Goal: Find specific page/section

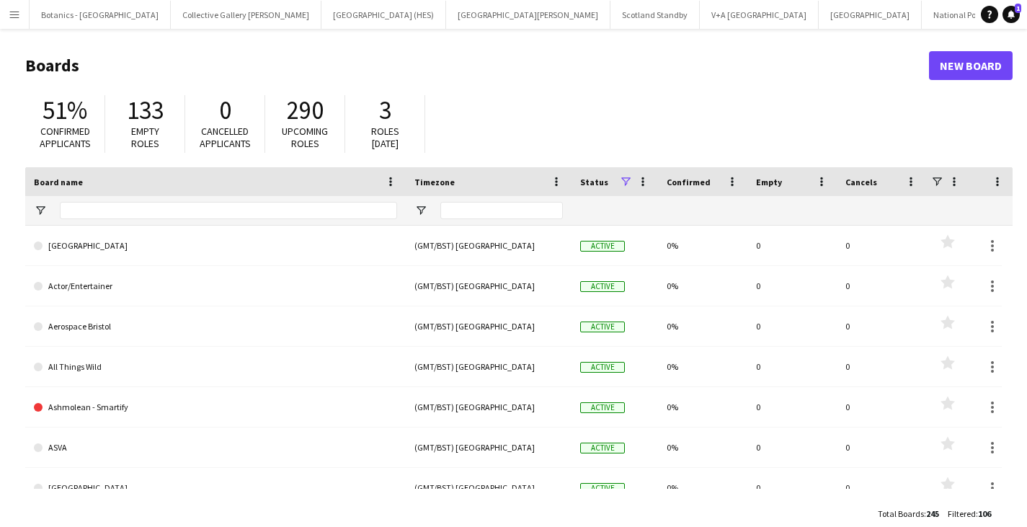
drag, startPoint x: 0, startPoint y: 0, endPoint x: 570, endPoint y: 58, distance: 573.0
click at [570, 58] on h1 "Boards" at bounding box center [477, 66] width 904 height 22
click at [446, 17] on button "[GEOGRAPHIC_DATA][PERSON_NAME] [GEOGRAPHIC_DATA] Close" at bounding box center [528, 15] width 164 height 28
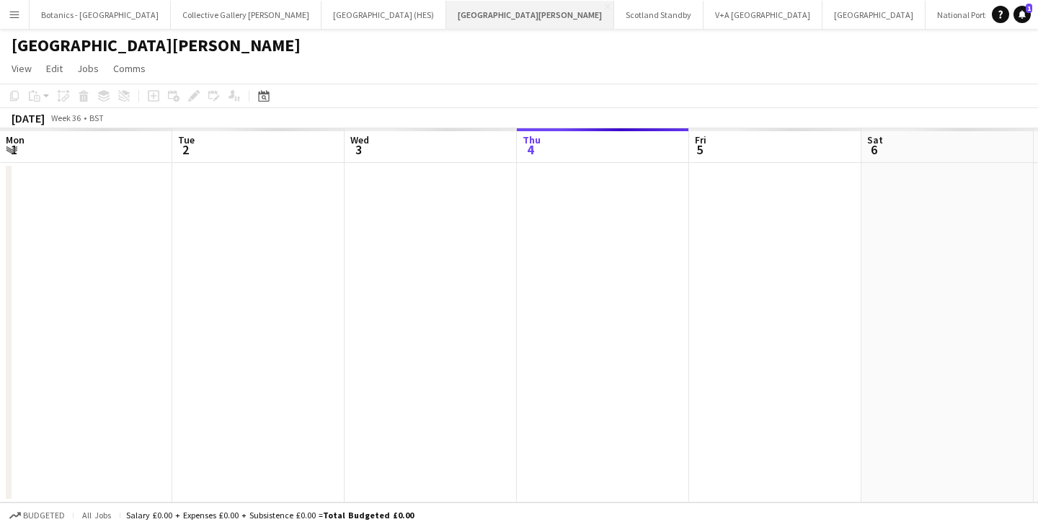
scroll to position [0, 344]
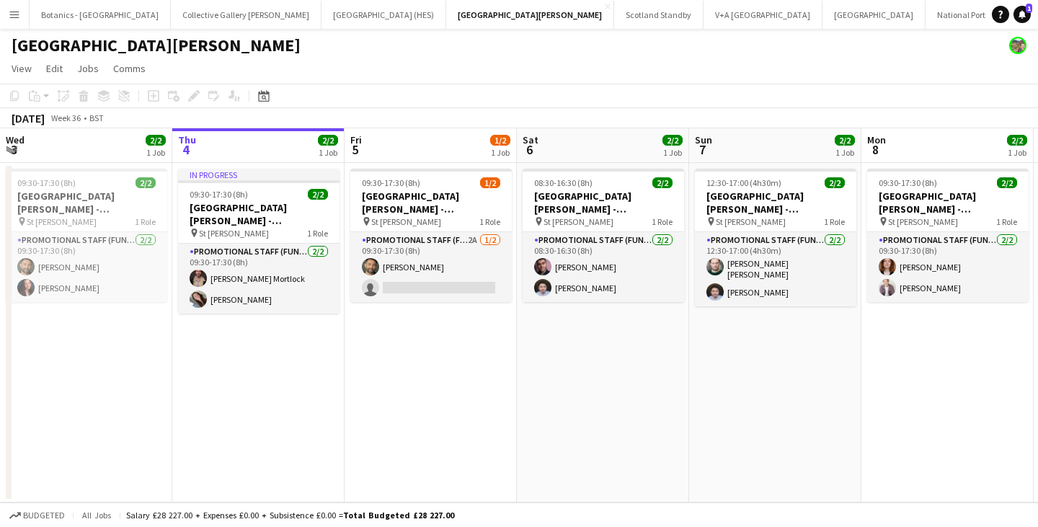
click at [18, 11] on app-icon "Menu" at bounding box center [15, 15] width 12 height 12
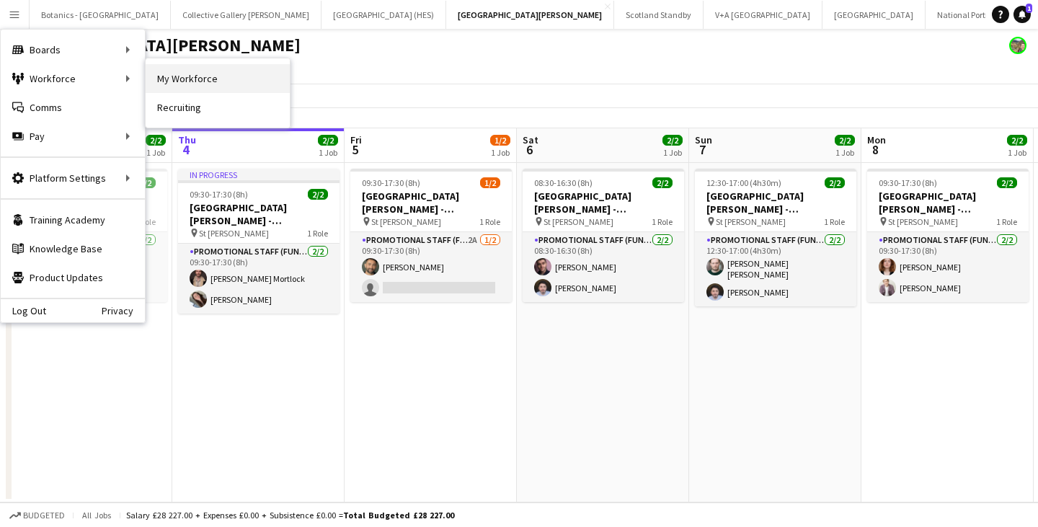
click at [217, 73] on link "My Workforce" at bounding box center [218, 78] width 144 height 29
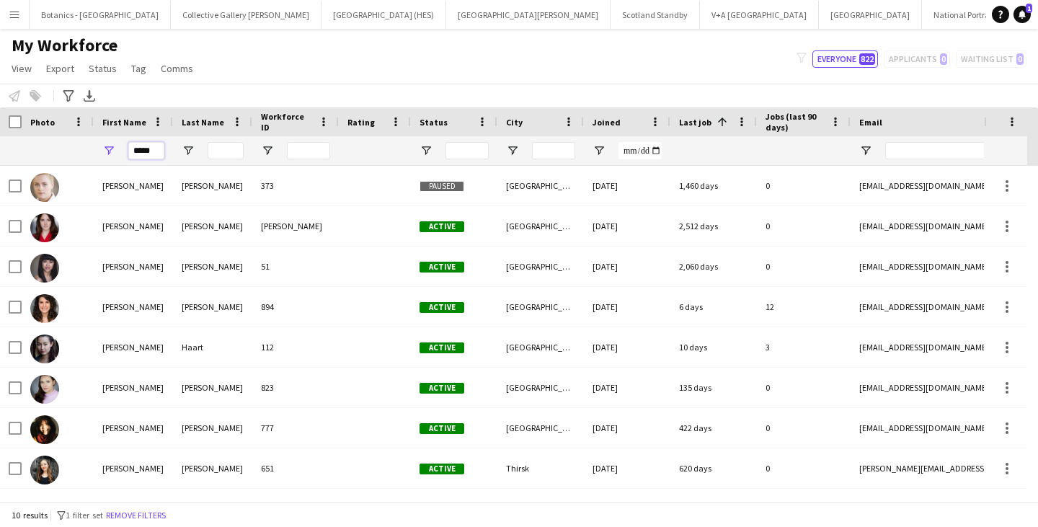
drag, startPoint x: 157, startPoint y: 149, endPoint x: 128, endPoint y: 147, distance: 28.9
click at [128, 147] on input "*****" at bounding box center [146, 150] width 36 height 17
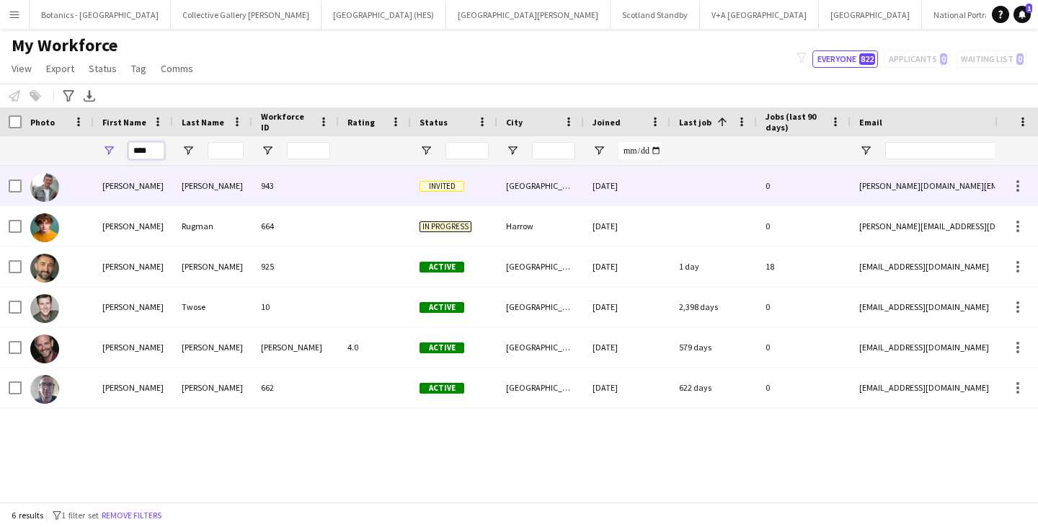
type input "****"
click at [53, 181] on img at bounding box center [44, 187] width 29 height 29
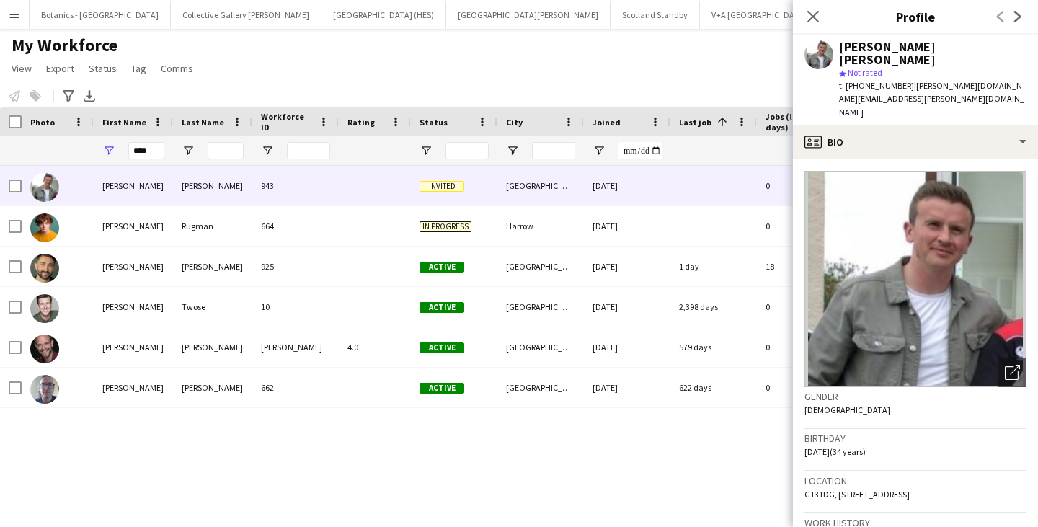
click at [442, 445] on div "[PERSON_NAME] [PERSON_NAME] 943 Invited [GEOGRAPHIC_DATA] [DATE] 0 [PERSON_NAME…" at bounding box center [497, 328] width 995 height 325
